Goal: Navigation & Orientation: Find specific page/section

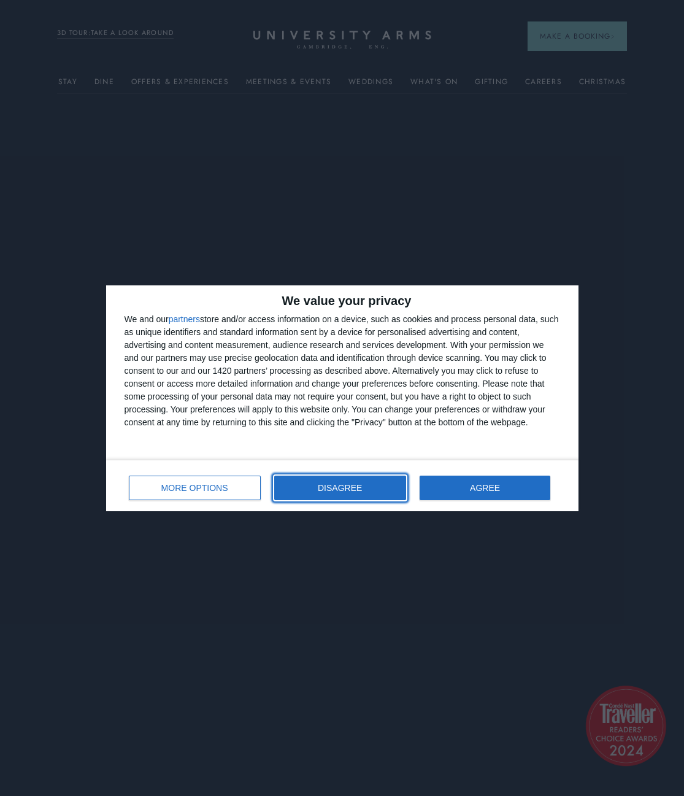
click at [356, 491] on span "DISAGREE" at bounding box center [340, 487] width 44 height 9
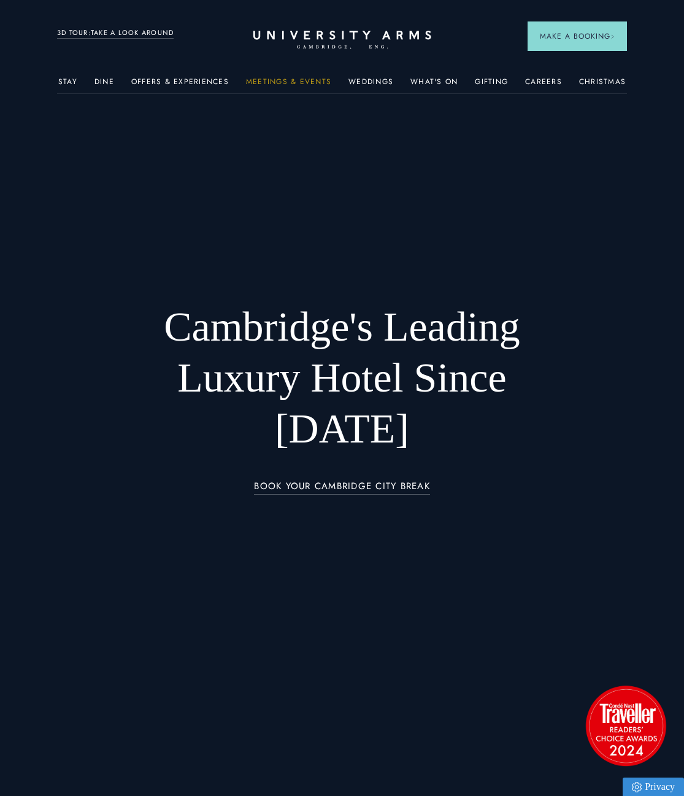
click at [315, 80] on link "Meetings & Events" at bounding box center [288, 85] width 85 height 16
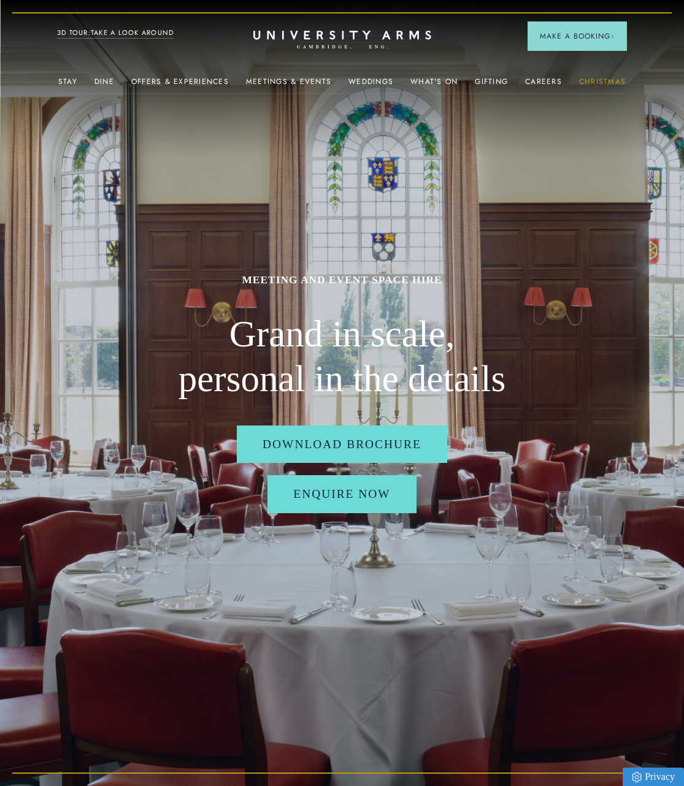
click at [590, 77] on link "Christmas" at bounding box center [602, 85] width 47 height 16
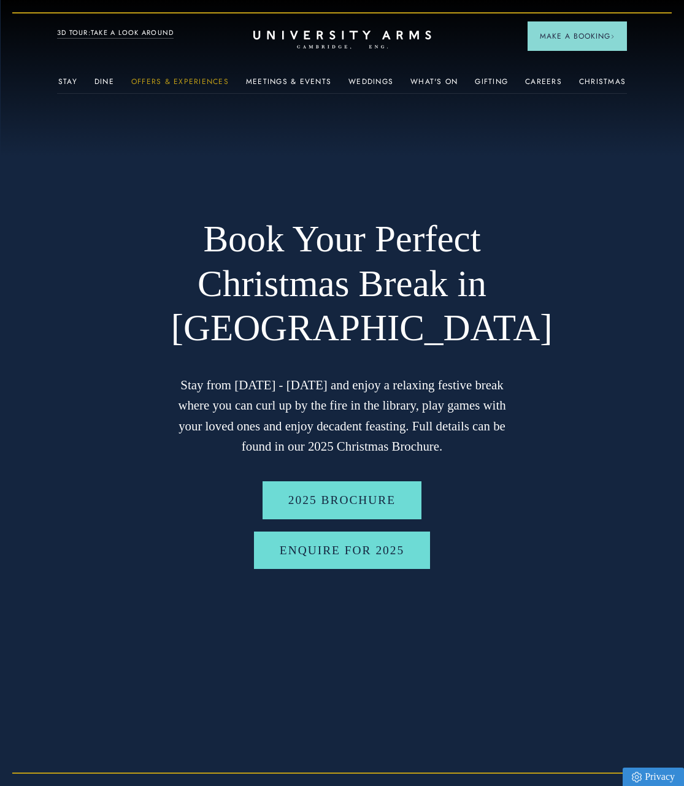
click at [157, 80] on link "Offers & Experiences" at bounding box center [180, 85] width 98 height 16
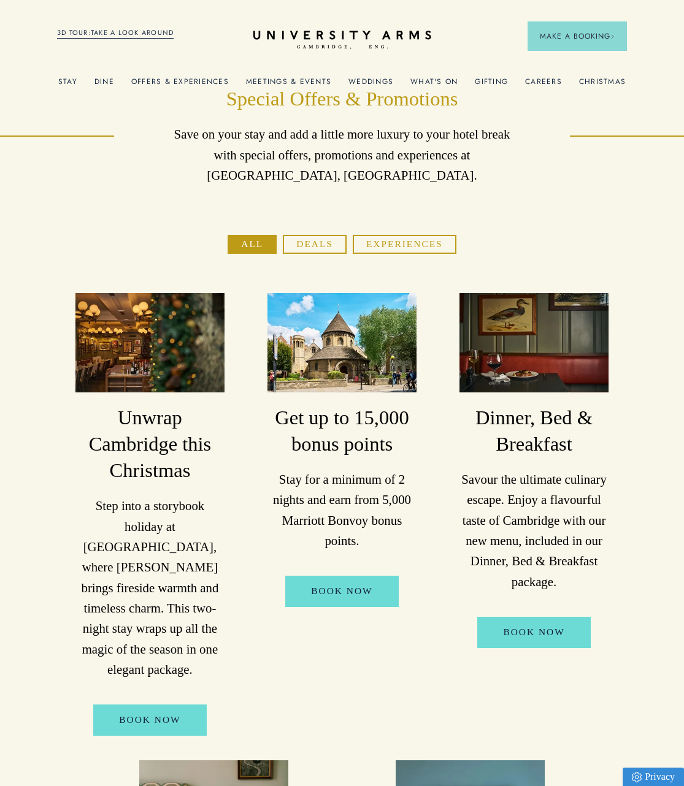
click at [424, 250] on button "Experiences" at bounding box center [405, 244] width 104 height 19
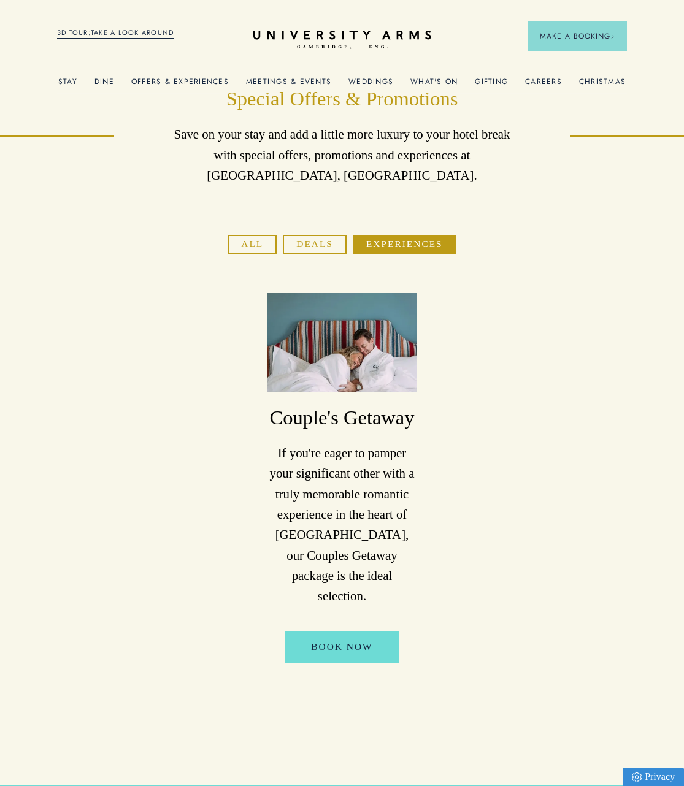
click at [329, 239] on button "Deals" at bounding box center [315, 244] width 64 height 19
